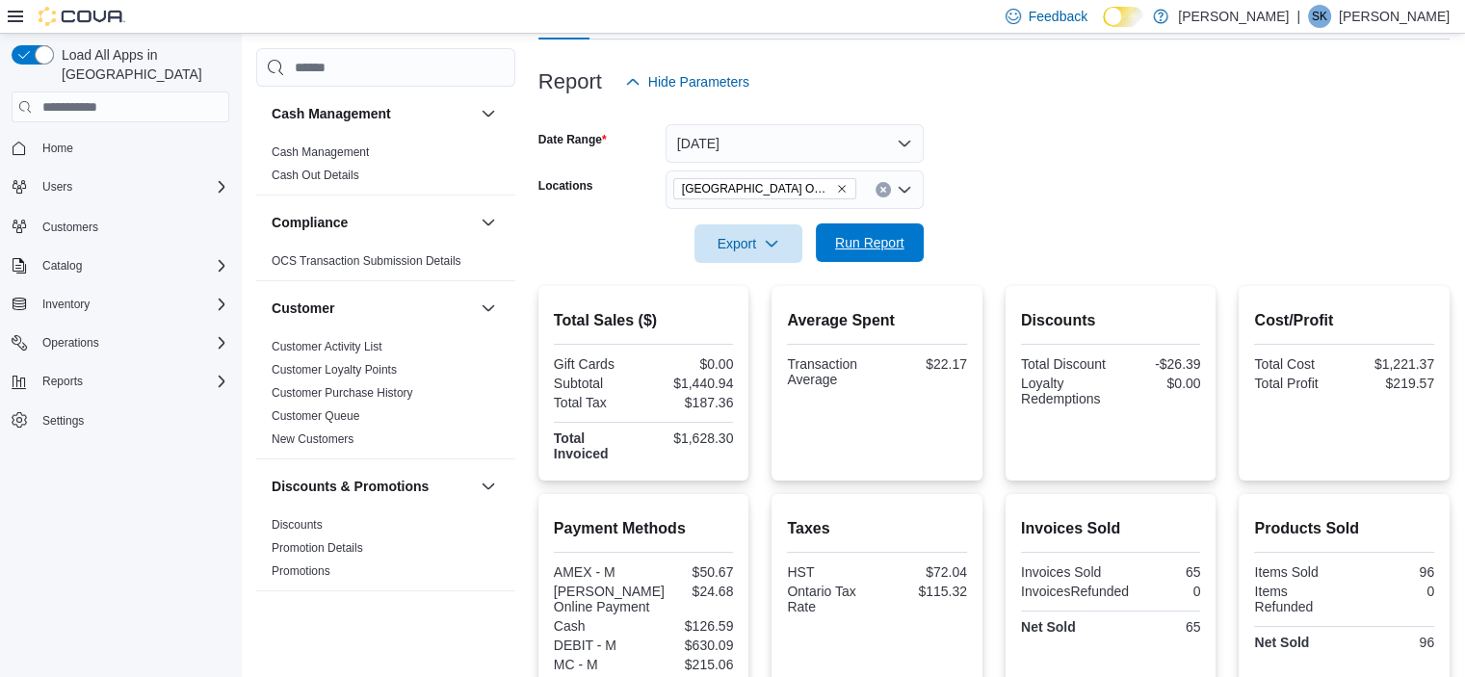
scroll to position [207, 0]
click at [744, 149] on button "[DATE]" at bounding box center [795, 144] width 258 height 39
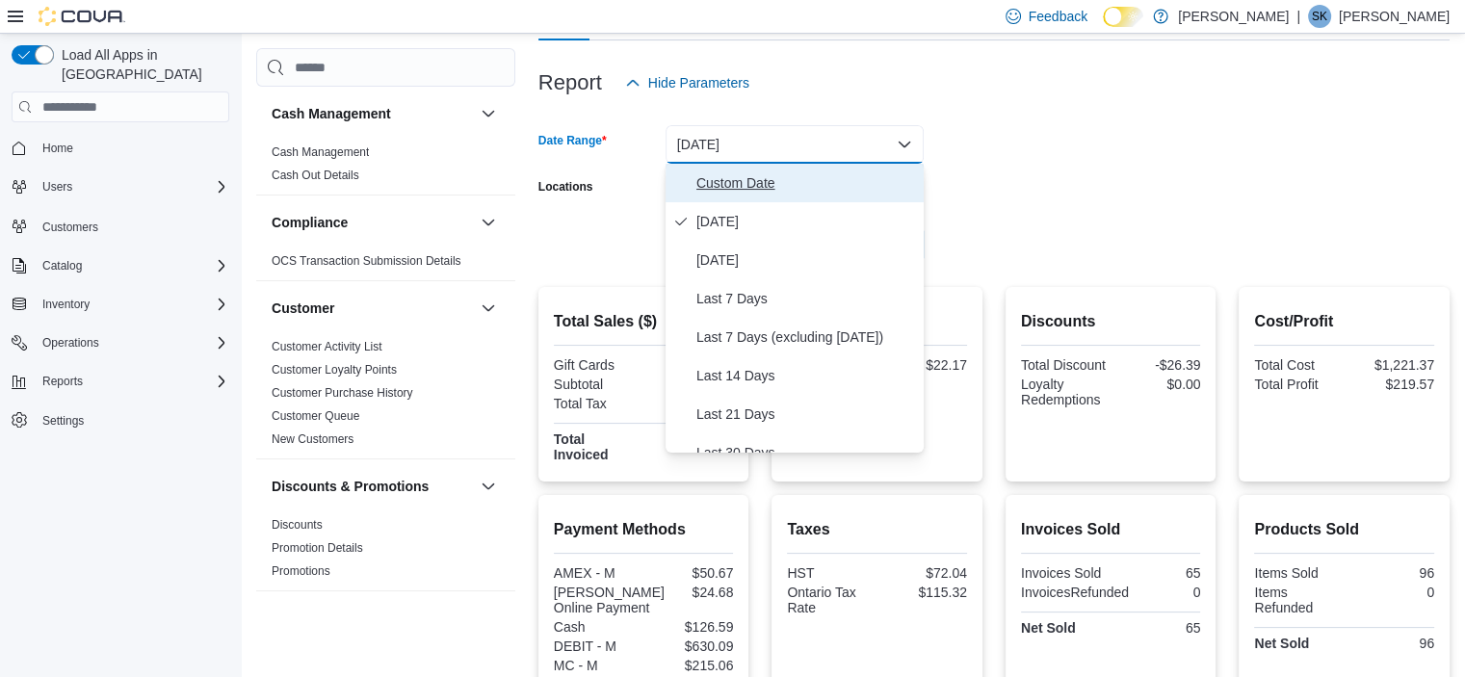
click at [732, 187] on span "Custom Date" at bounding box center [806, 182] width 220 height 23
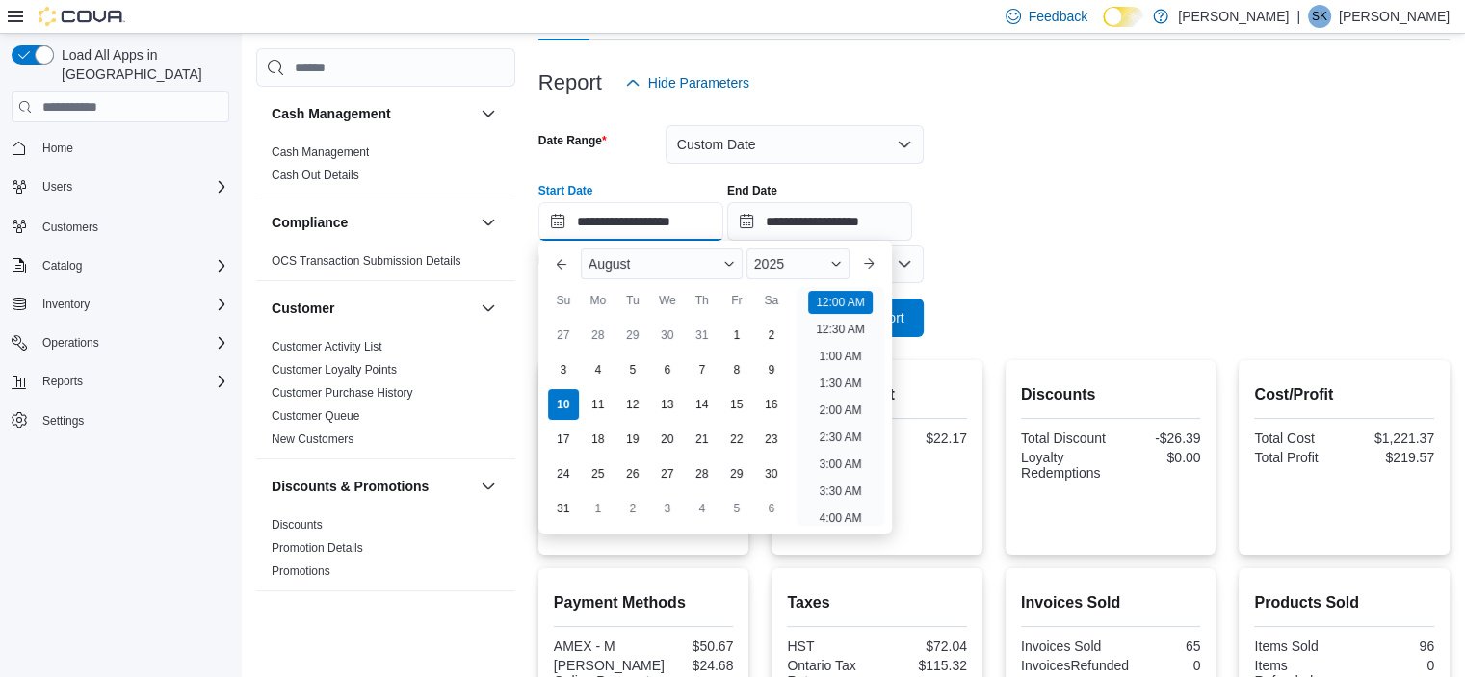
click at [601, 230] on input "**********" at bounding box center [630, 221] width 185 height 39
click at [592, 373] on div "4" at bounding box center [598, 370] width 34 height 34
type input "**********"
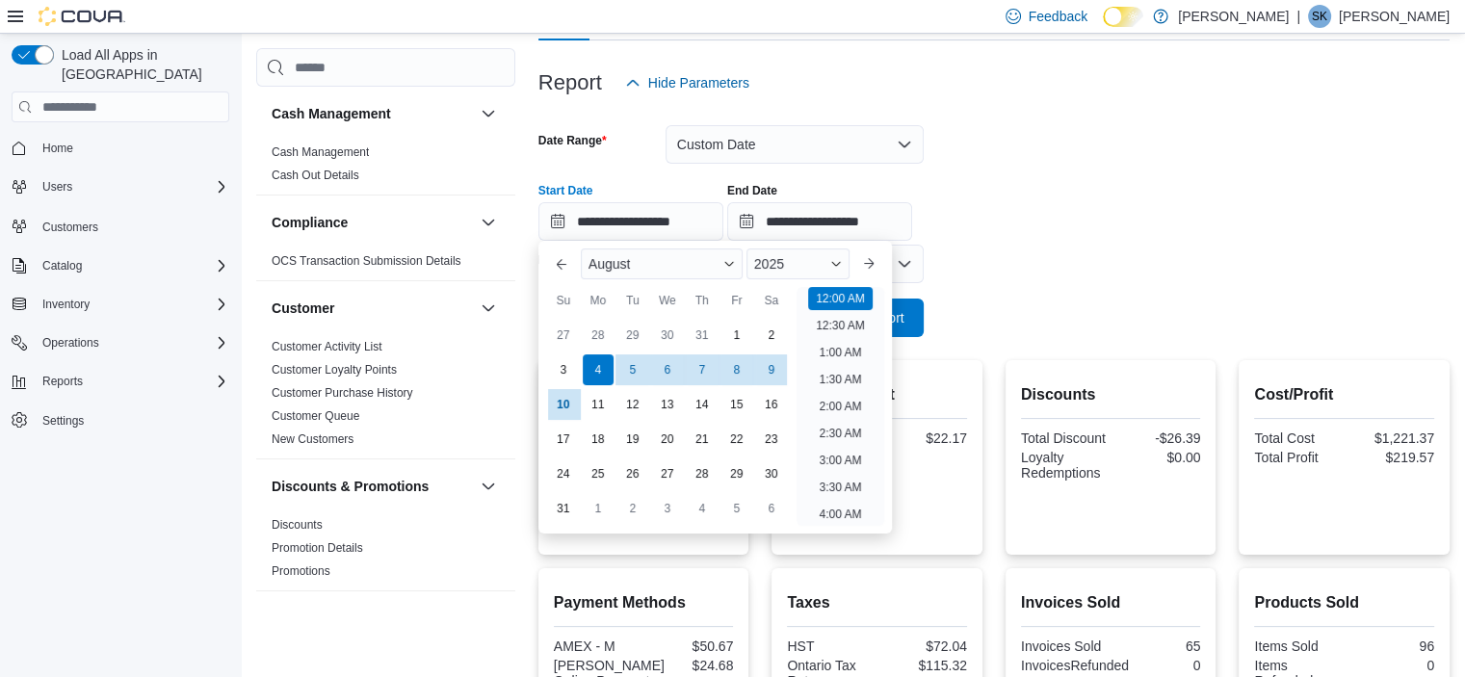
click at [1079, 304] on form "**********" at bounding box center [993, 219] width 911 height 235
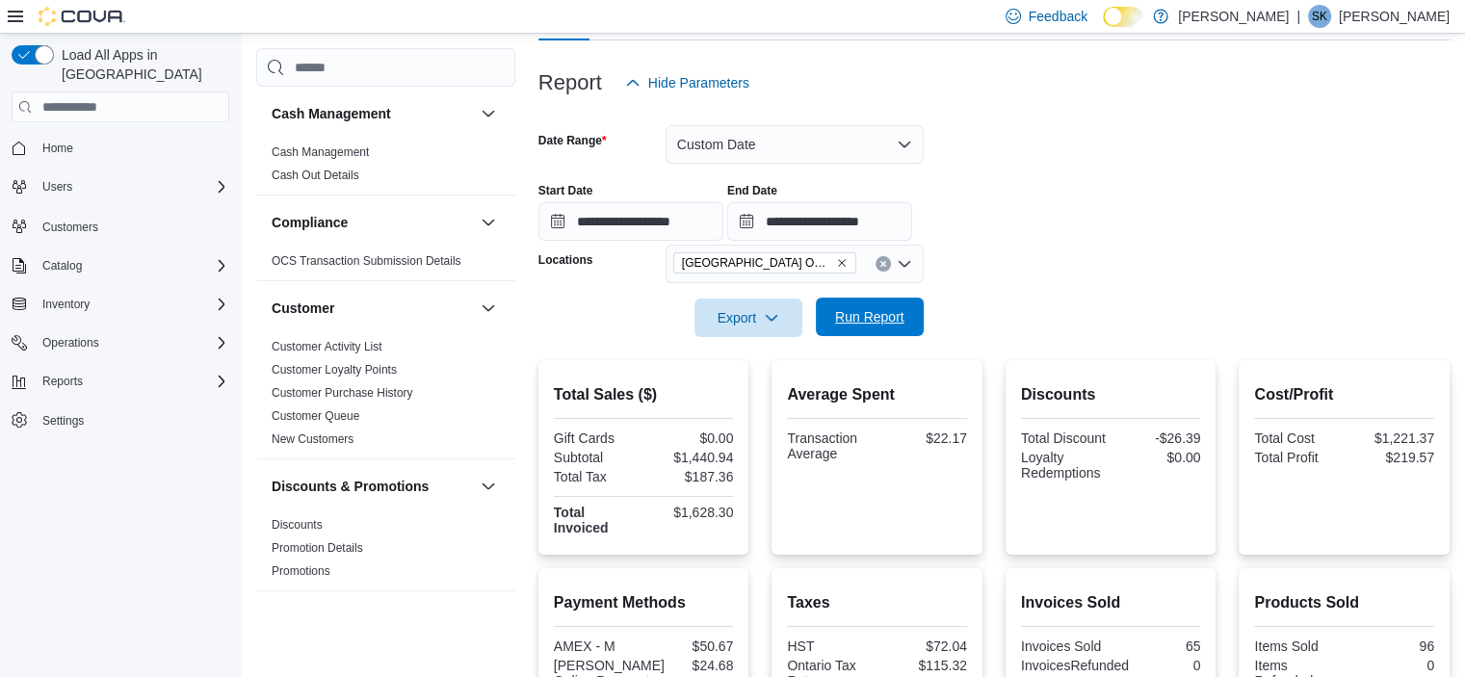
click at [901, 303] on span "Run Report" at bounding box center [869, 317] width 85 height 39
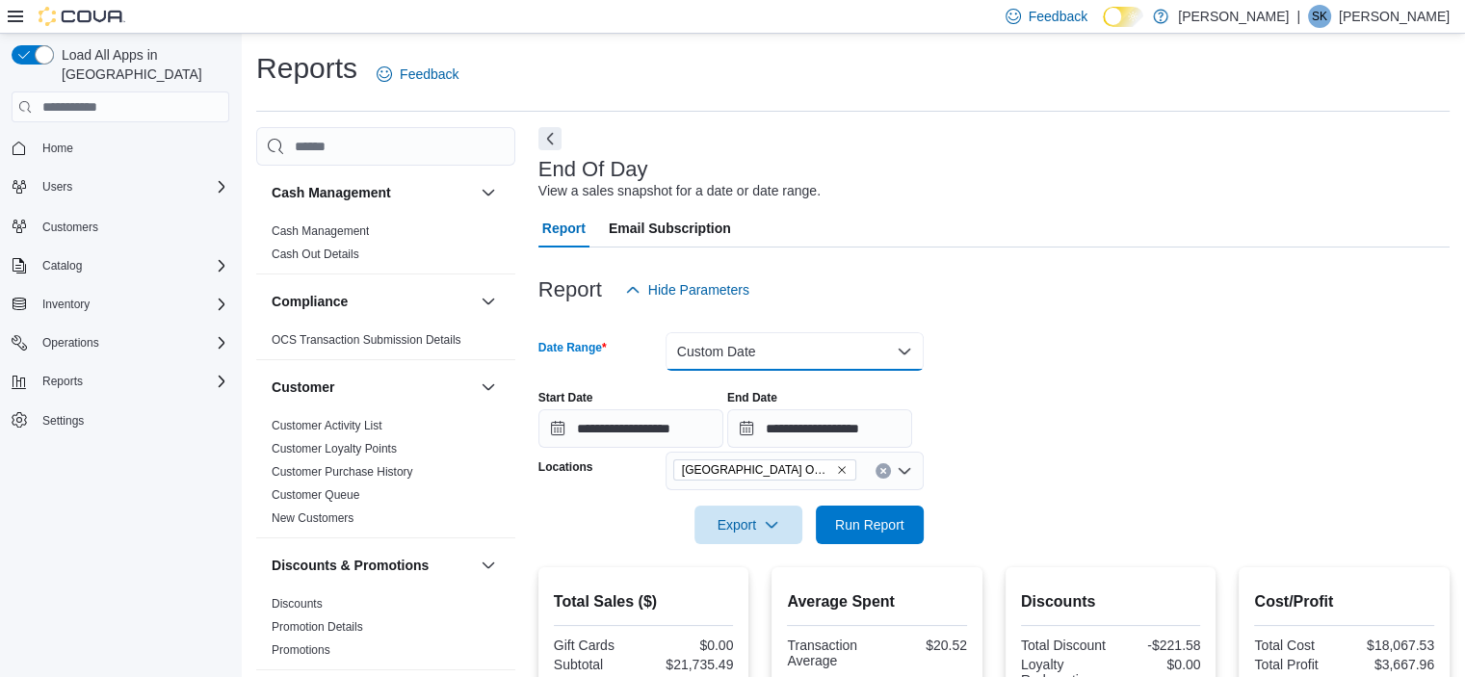
click at [741, 335] on button "Custom Date" at bounding box center [795, 351] width 258 height 39
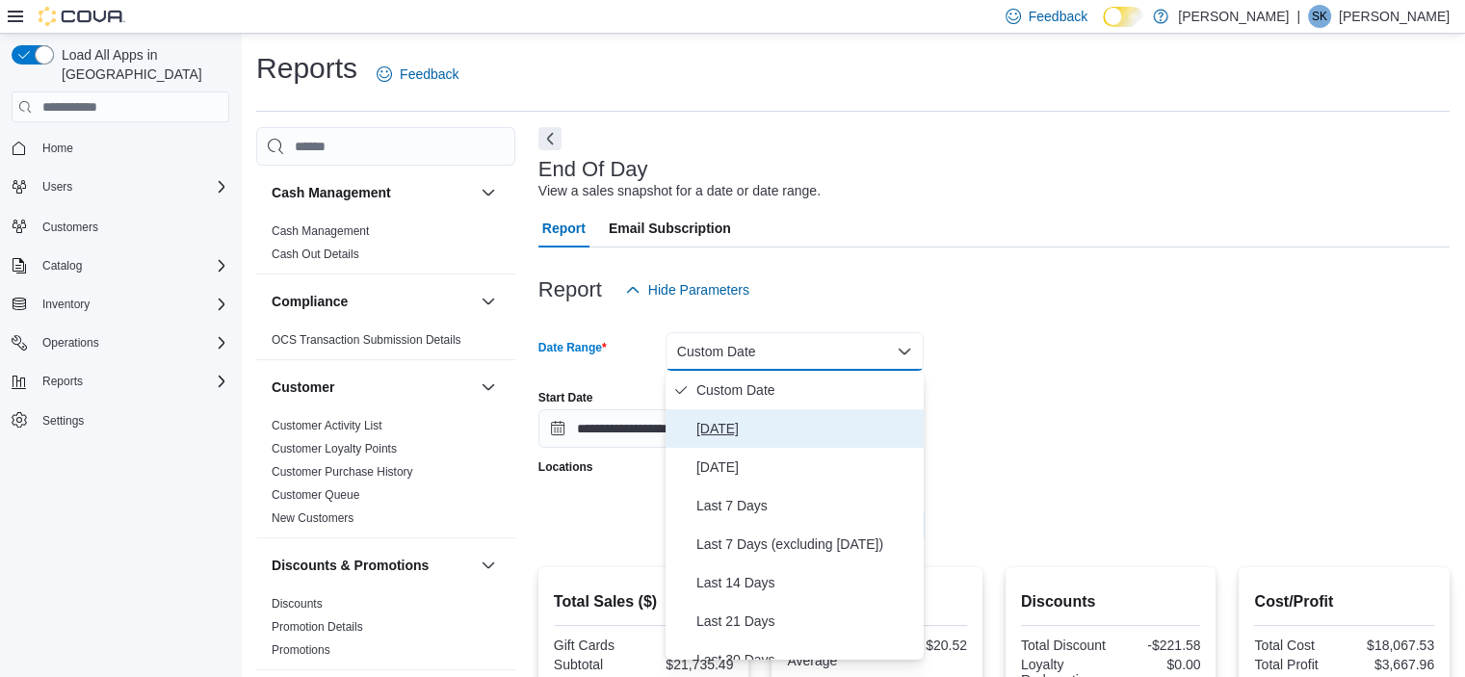
click at [740, 419] on span "[DATE]" at bounding box center [806, 428] width 220 height 23
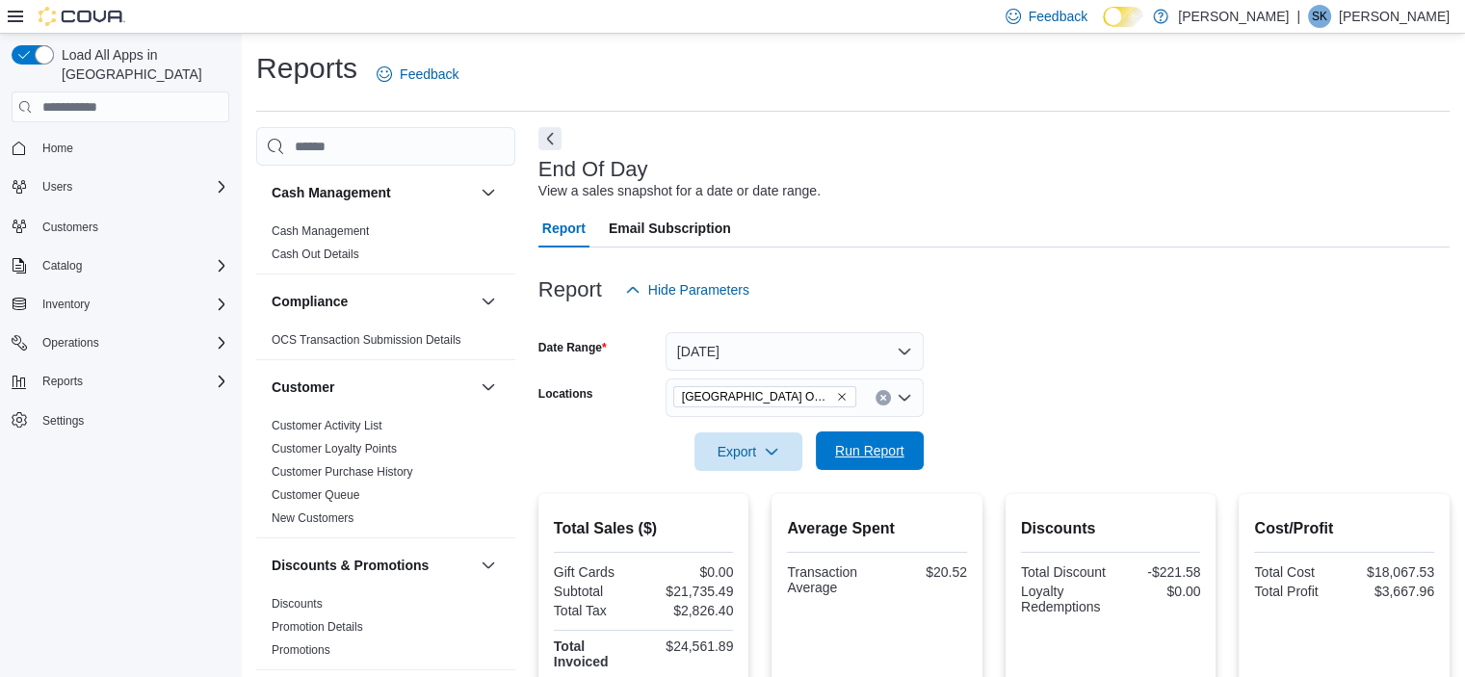
click at [880, 456] on span "Run Report" at bounding box center [869, 450] width 69 height 19
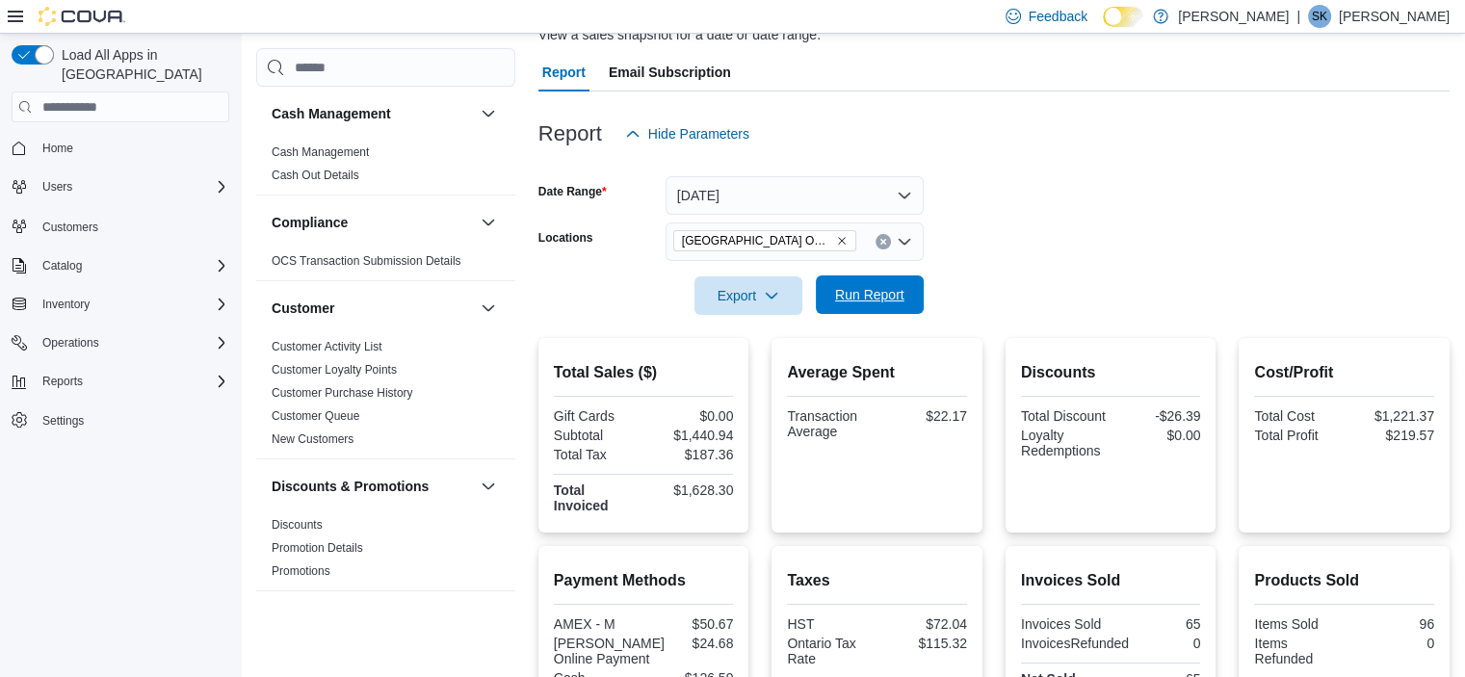
scroll to position [166, 0]
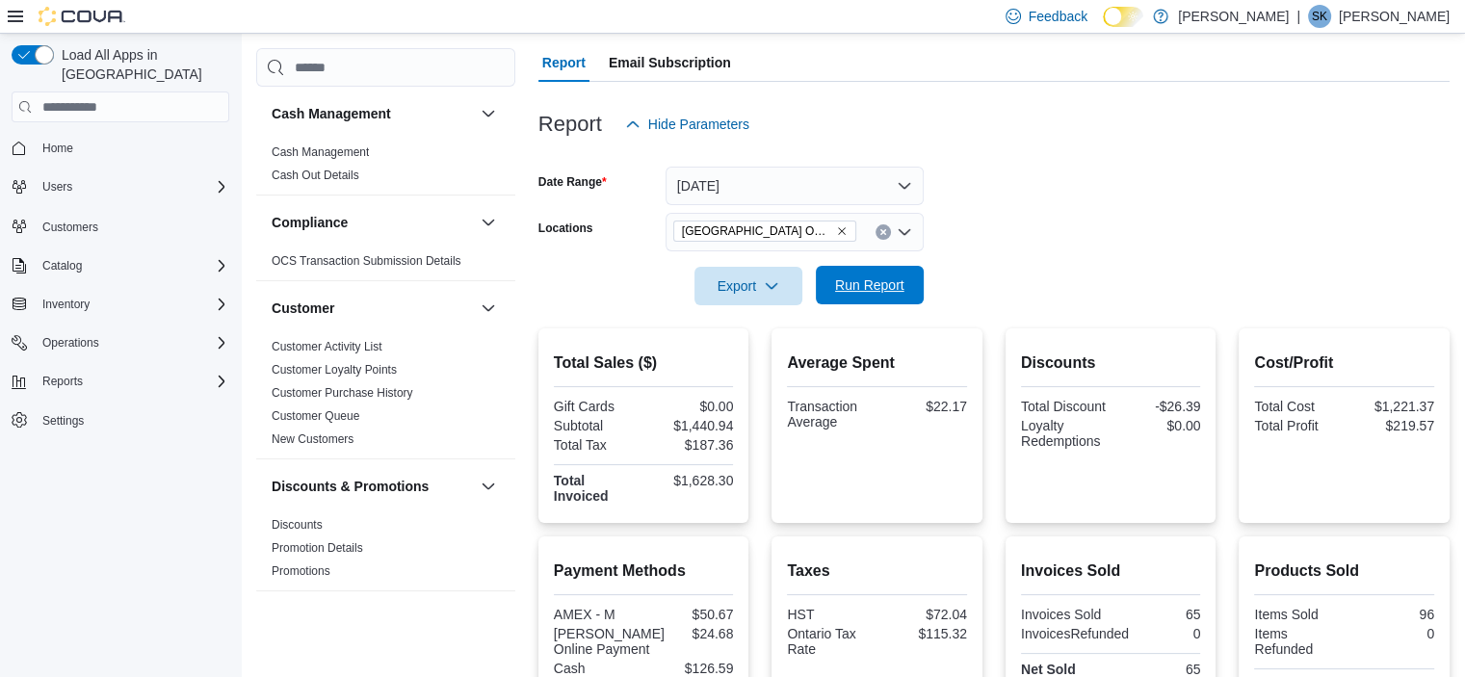
click at [876, 280] on span "Run Report" at bounding box center [869, 284] width 69 height 19
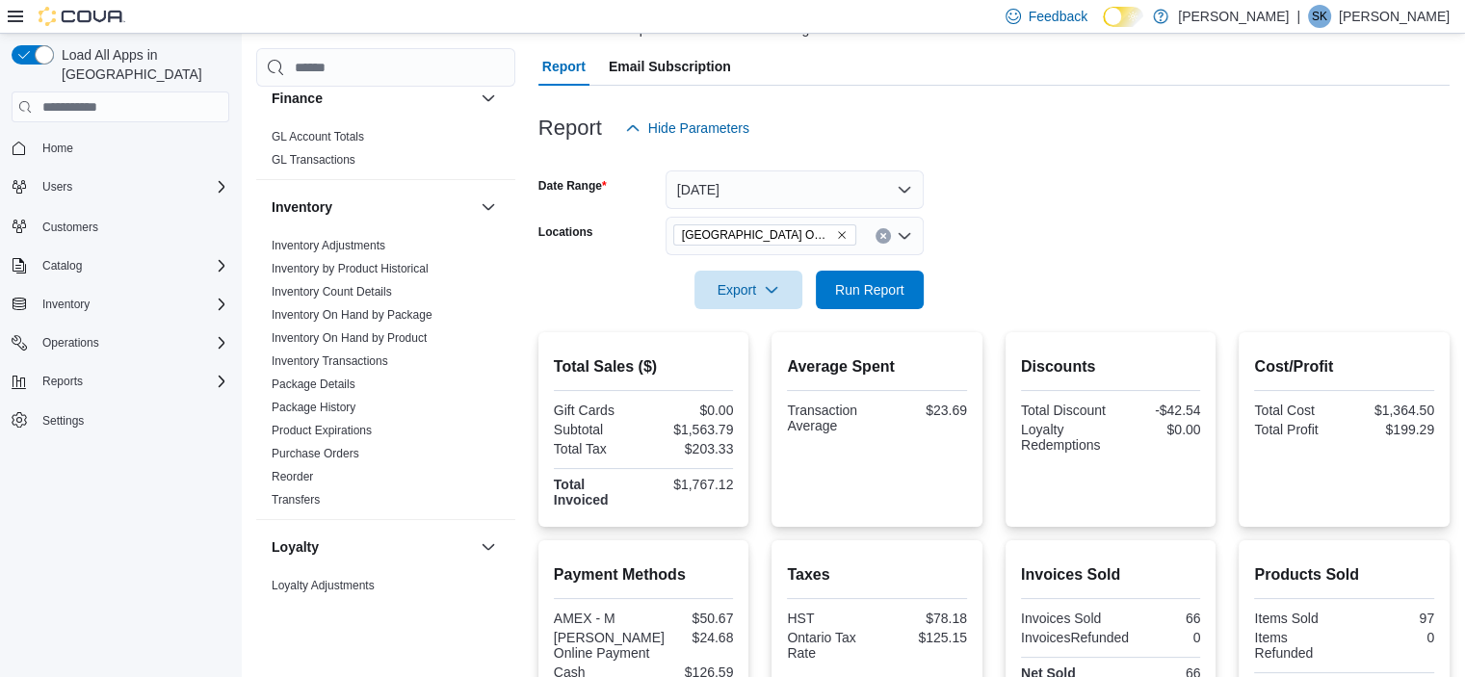
scroll to position [520, 0]
click at [404, 336] on link "Inventory On Hand by Product" at bounding box center [349, 337] width 155 height 13
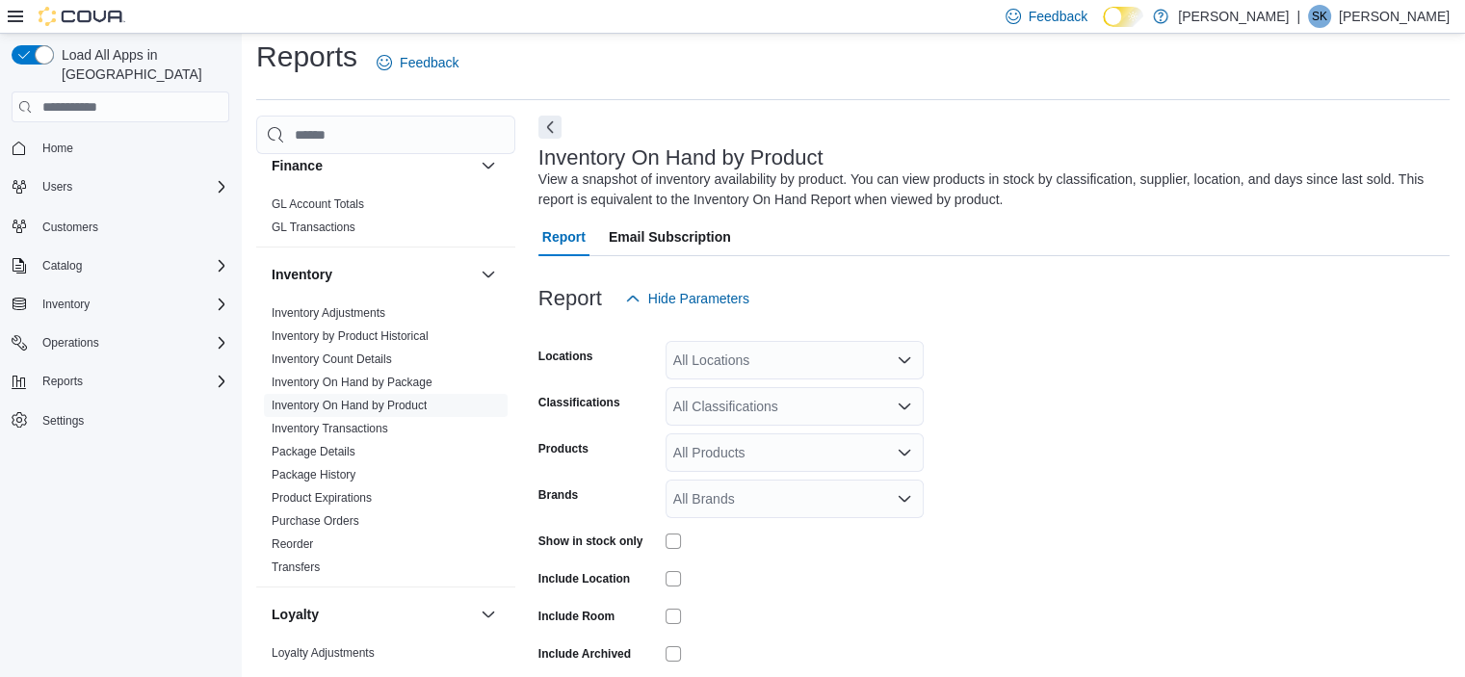
scroll to position [65, 0]
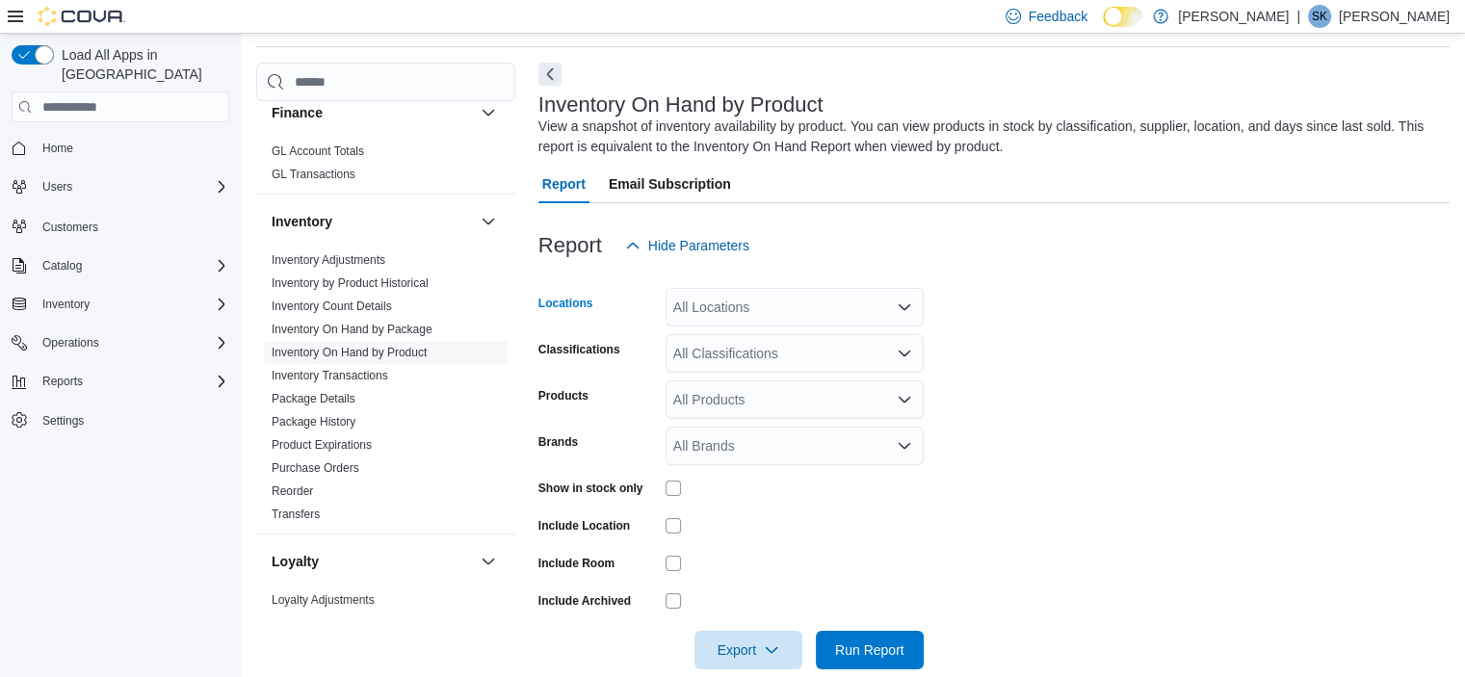
click at [713, 301] on div "All Locations" at bounding box center [795, 307] width 258 height 39
type input "****"
click at [749, 334] on span "[GEOGRAPHIC_DATA] Outpost" at bounding box center [803, 339] width 192 height 19
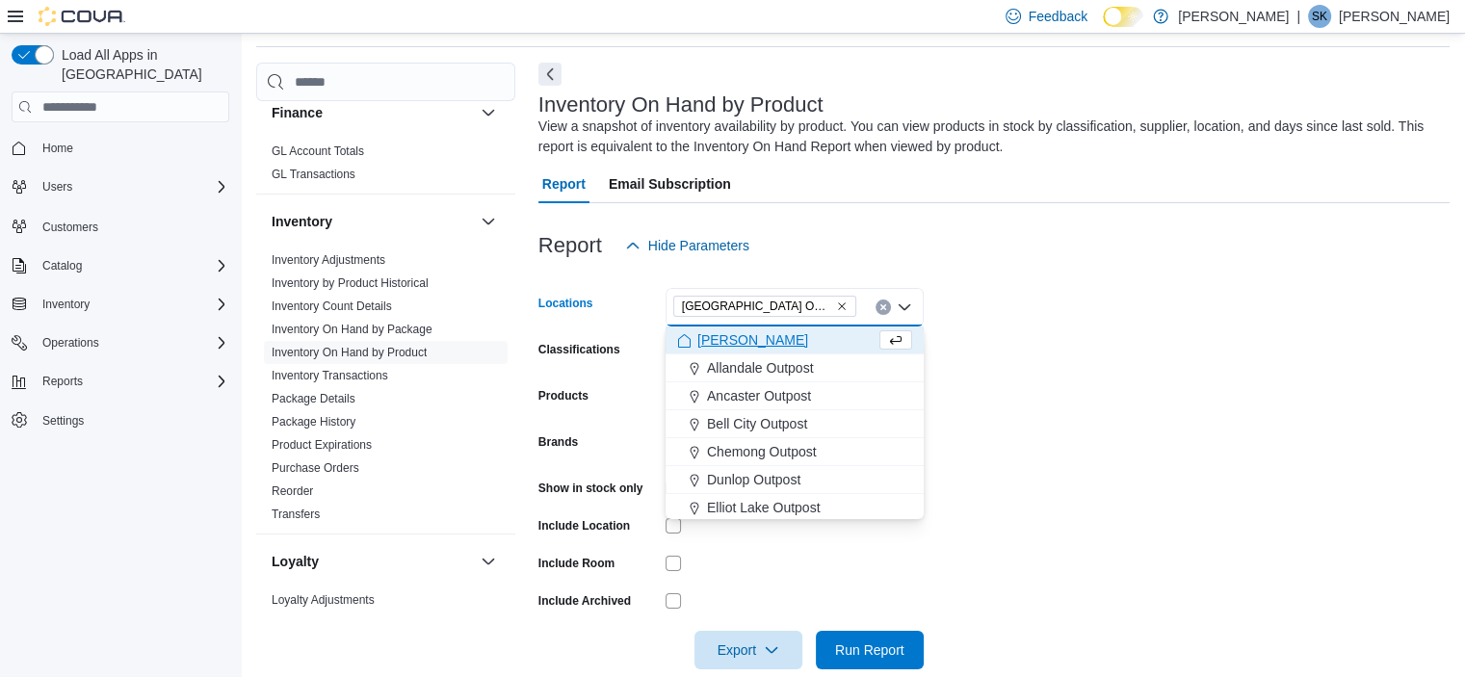
click at [981, 375] on form "Locations [GEOGRAPHIC_DATA] Outpost Combo box. Selected. [GEOGRAPHIC_DATA] Outp…" at bounding box center [993, 467] width 911 height 405
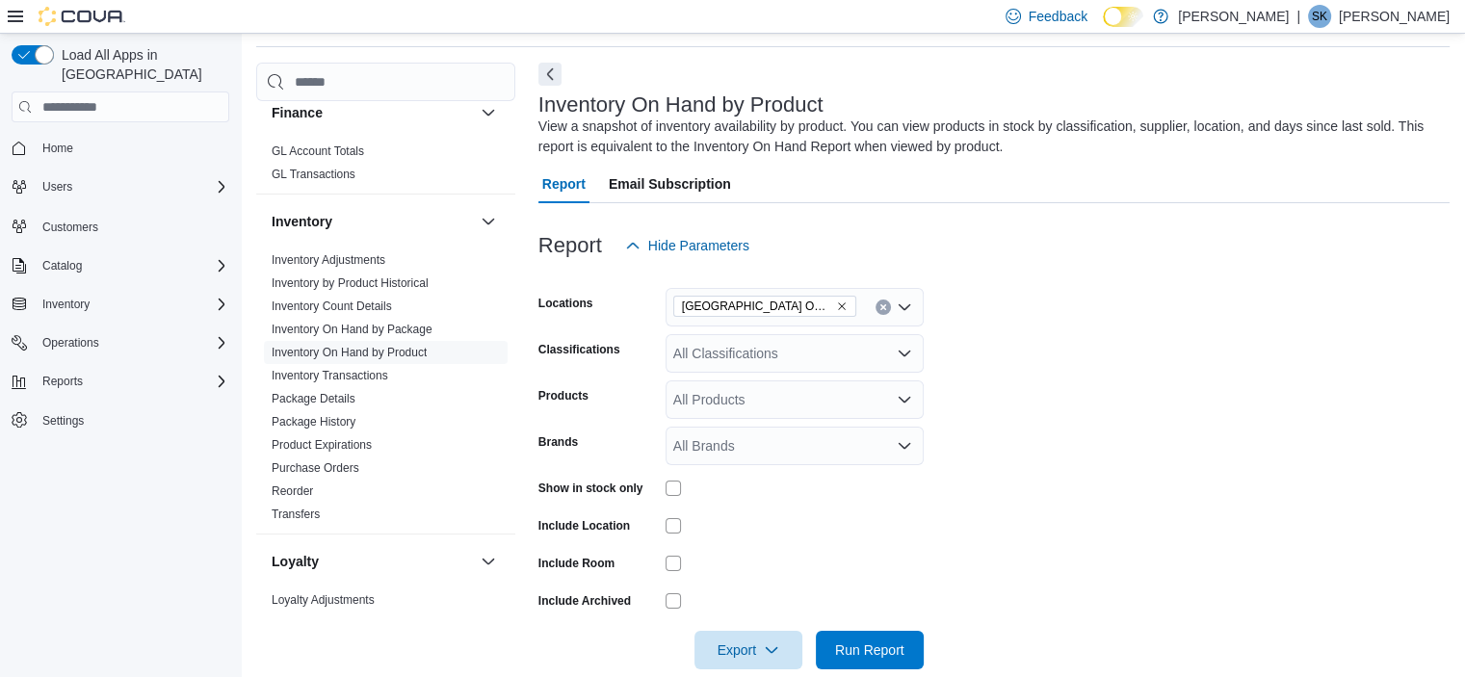
click at [764, 350] on div "All Classifications" at bounding box center [795, 353] width 258 height 39
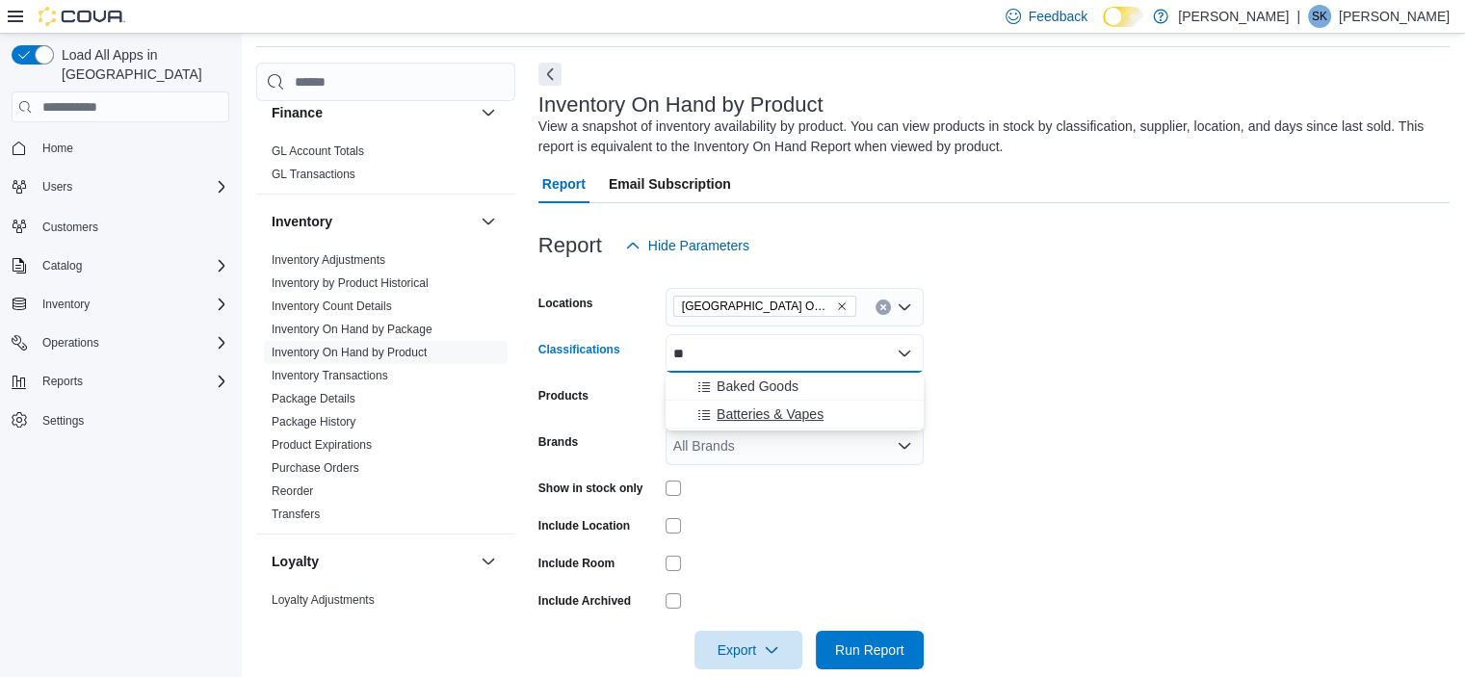
type input "**"
click at [801, 405] on span "Batteries & Vapes" at bounding box center [770, 414] width 107 height 19
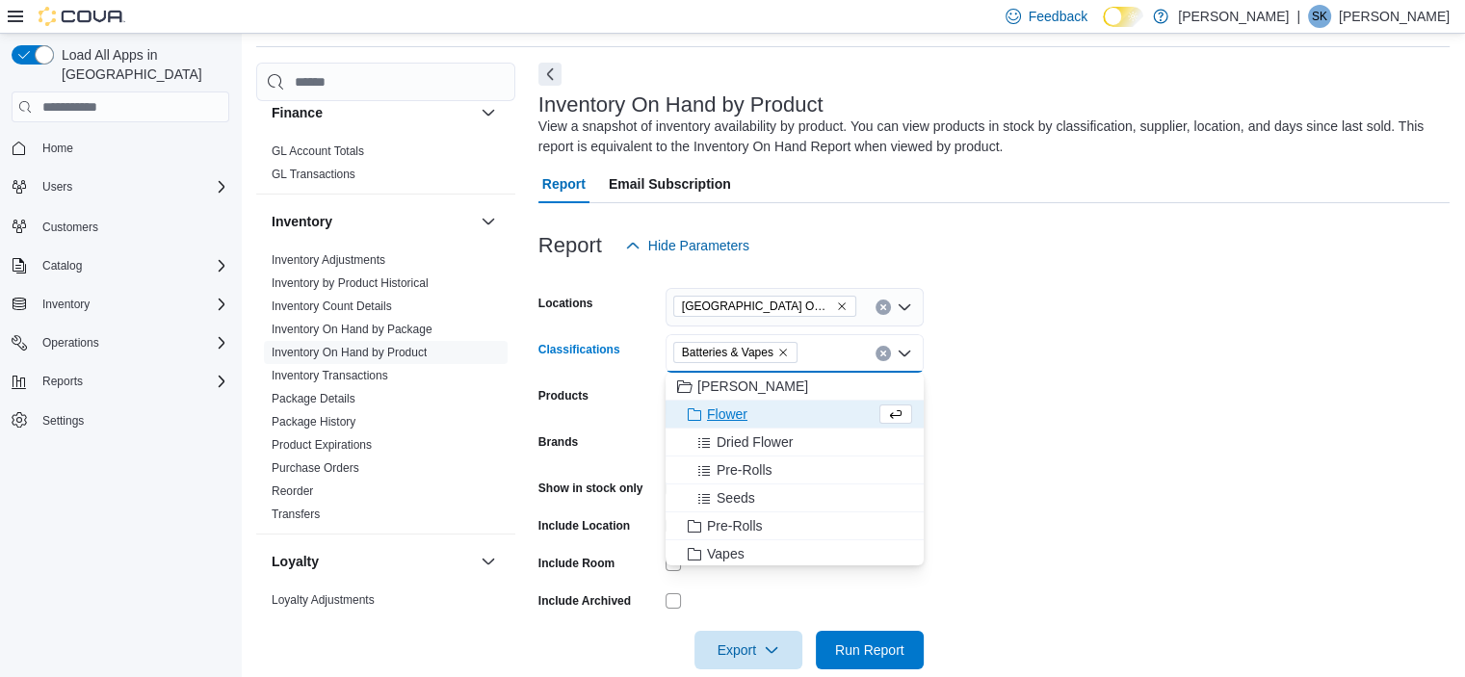
click at [990, 400] on form "Locations [GEOGRAPHIC_DATA] Outpost Classifications Batteries & Vapes Combo box…" at bounding box center [993, 467] width 911 height 405
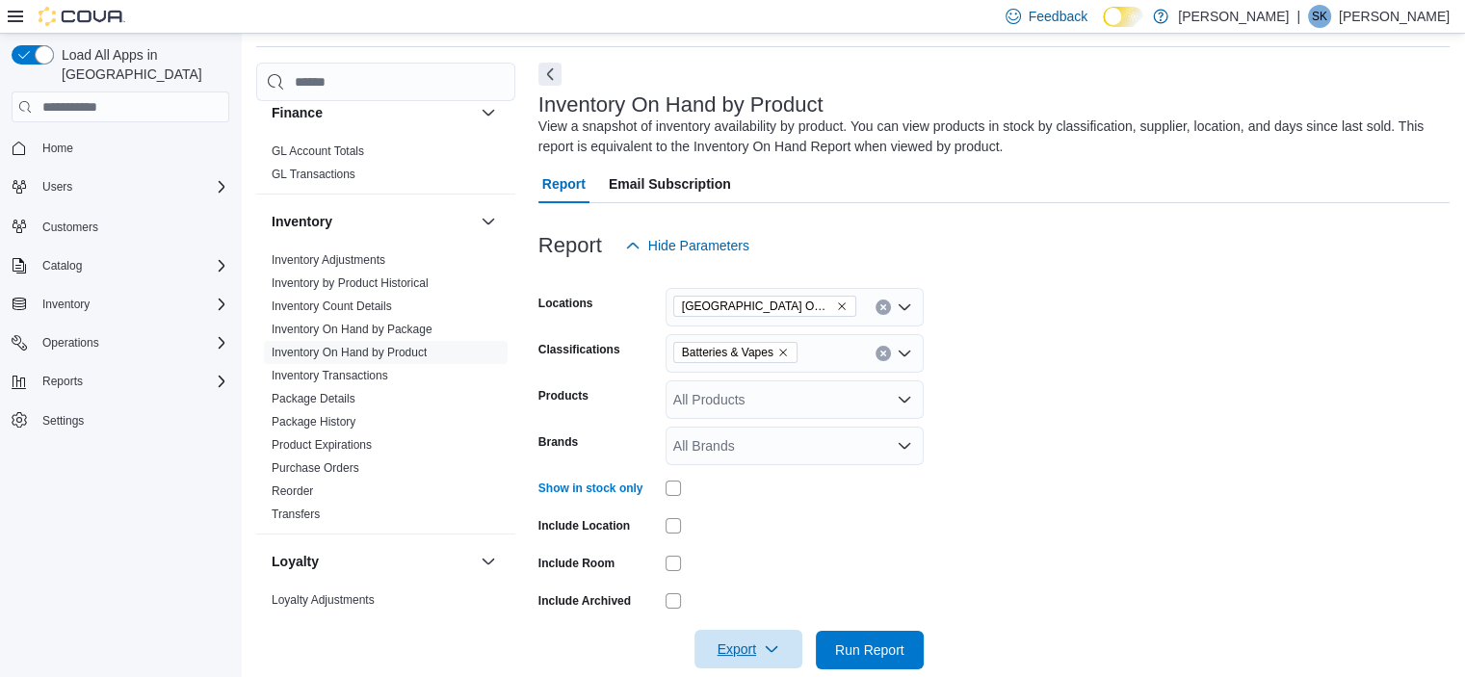
click at [751, 645] on span "Export" at bounding box center [748, 649] width 85 height 39
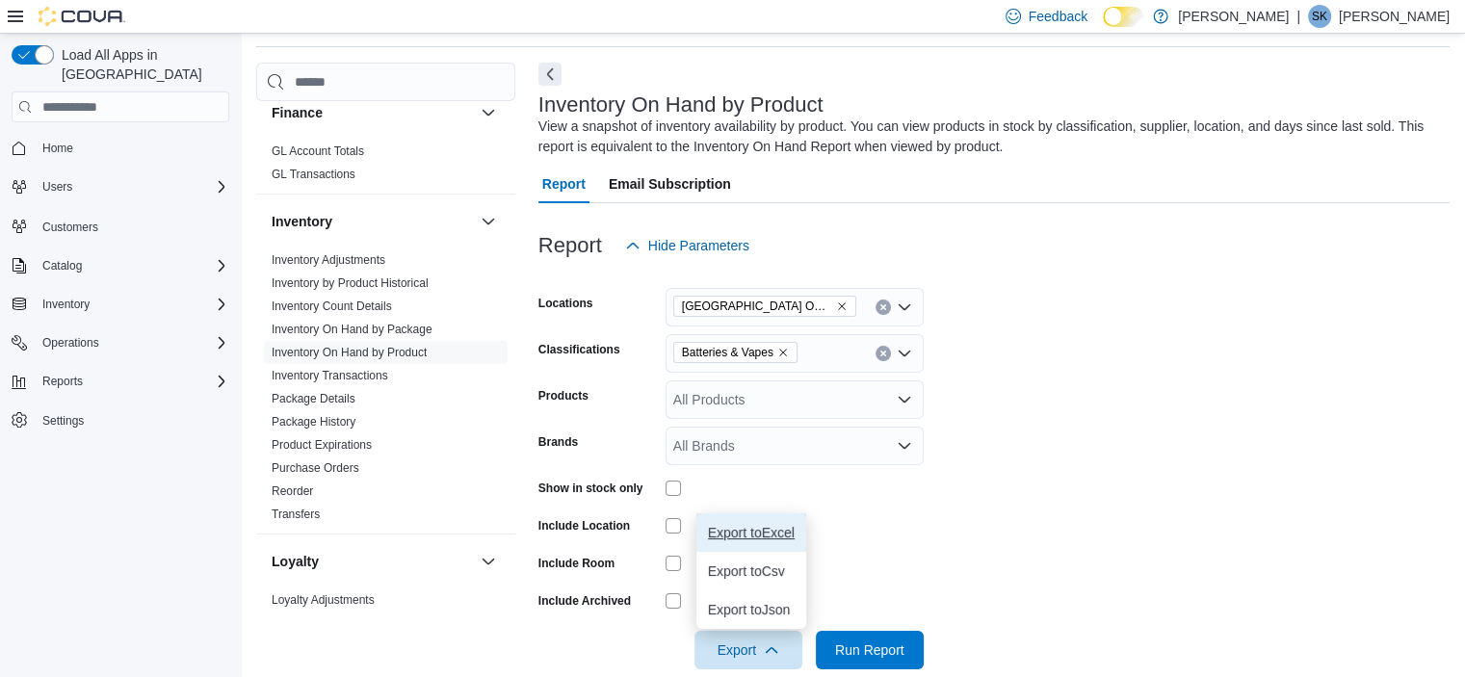
click at [753, 538] on span "Export to Excel" at bounding box center [751, 532] width 87 height 15
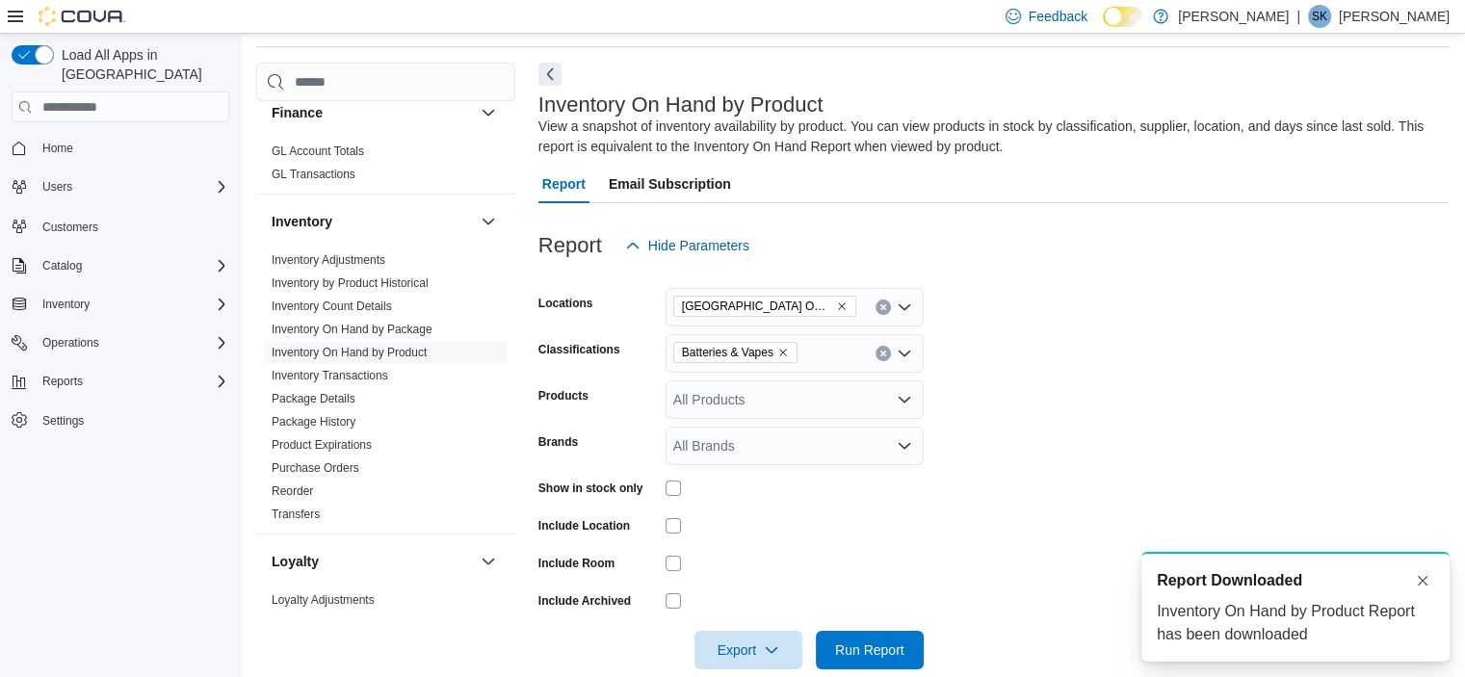
scroll to position [0, 0]
